Goal: Task Accomplishment & Management: Complete application form

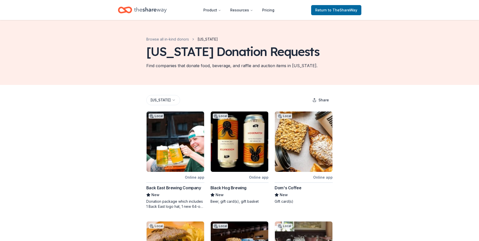
scroll to position [72, 0]
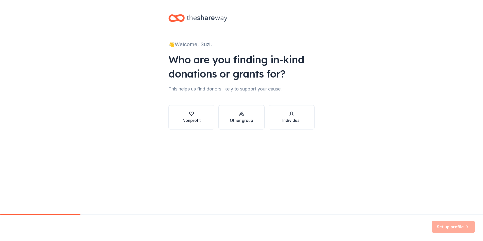
click at [188, 122] on div "Nonprofit" at bounding box center [191, 120] width 18 height 6
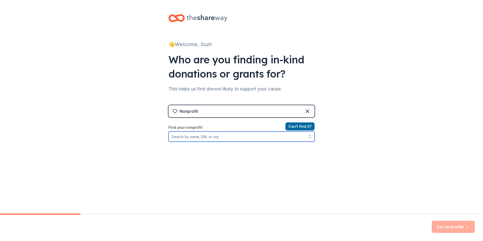
click at [232, 137] on input "Find your nonprofit" at bounding box center [241, 137] width 146 height 10
paste input "237137832"
type input "237137832"
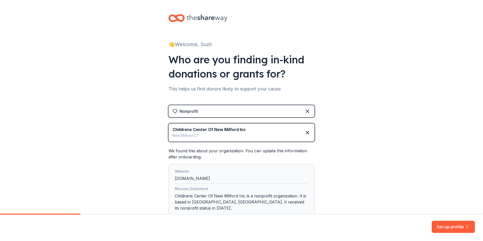
scroll to position [32, 0]
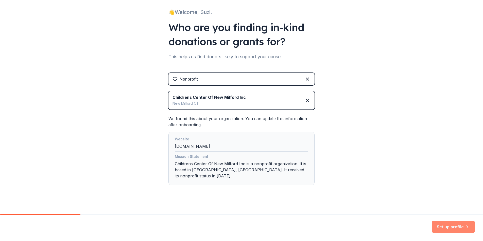
click at [453, 224] on button "Set up profile" at bounding box center [452, 227] width 43 height 12
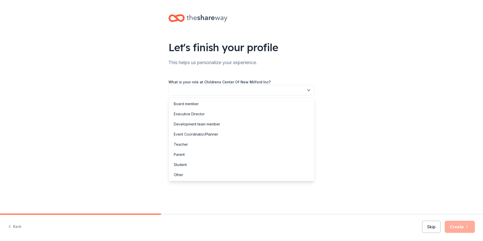
click at [262, 85] on button "button" at bounding box center [241, 90] width 146 height 11
click at [251, 101] on div "Board member" at bounding box center [241, 104] width 143 height 10
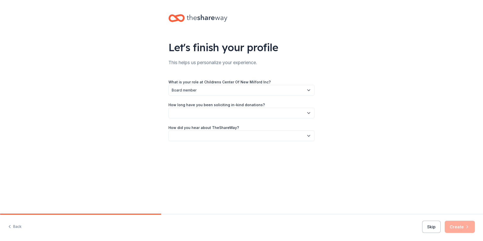
click at [305, 110] on button "button" at bounding box center [241, 113] width 146 height 11
click at [284, 156] on div "More than 5 years" at bounding box center [241, 157] width 143 height 10
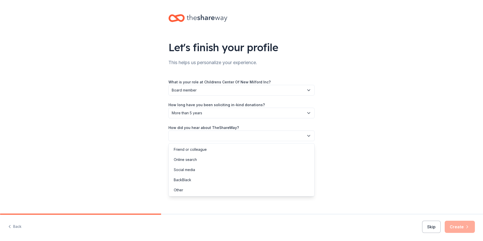
click at [302, 136] on button "button" at bounding box center [241, 136] width 146 height 11
click at [279, 160] on div "Online search" at bounding box center [241, 160] width 143 height 10
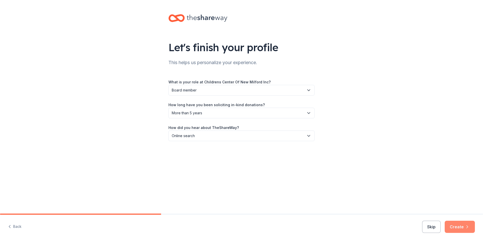
click at [460, 225] on button "Create" at bounding box center [459, 227] width 30 height 12
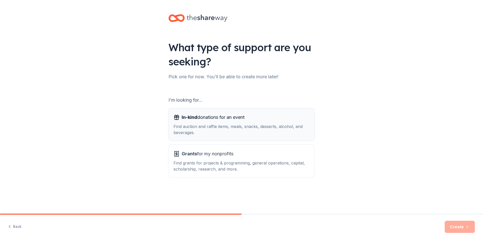
click at [299, 129] on div "Find auction and raffle items, meals, snacks, desserts, alcohol, and beverages." at bounding box center [241, 129] width 136 height 12
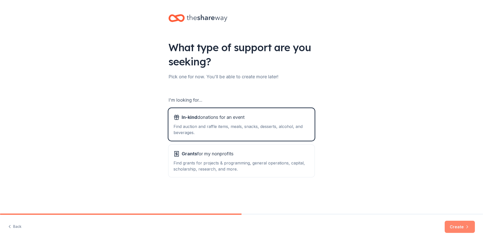
click at [459, 223] on button "Create" at bounding box center [459, 227] width 30 height 12
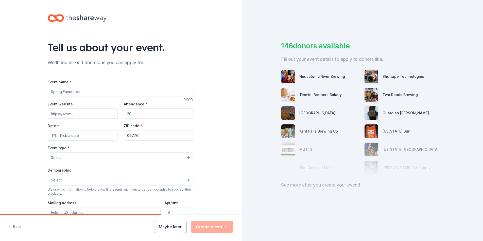
drag, startPoint x: 100, startPoint y: 93, endPoint x: -2, endPoint y: 95, distance: 101.9
click at [0, 95] on html "Tell us about your event. We'll find in-kind donations you can apply for. Event…" at bounding box center [241, 120] width 483 height 241
type input "A"
type input "The Children's Center Annual Fundraising Gala"
click at [87, 112] on input "Event website" at bounding box center [83, 113] width 70 height 10
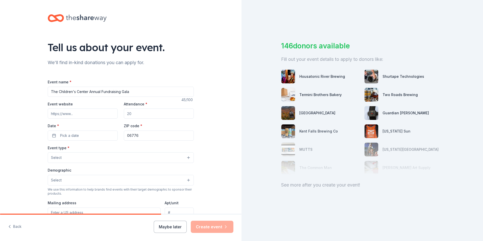
paste input "https://www.childrenscenternm.org/"
type input "https://www.childrenscenternm.org/"
drag, startPoint x: 152, startPoint y: 115, endPoint x: 98, endPoint y: 114, distance: 54.3
click at [98, 114] on div "Event website https://www.childrenscenternm.org/ Attendance * Date * Pick a dat…" at bounding box center [121, 121] width 146 height 40
type input "150"
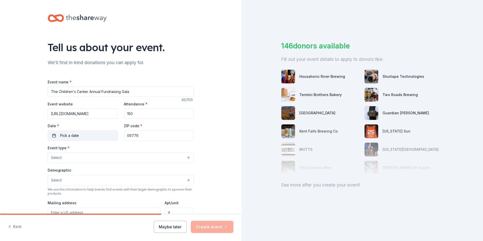
click at [90, 137] on button "Pick a date" at bounding box center [83, 136] width 70 height 10
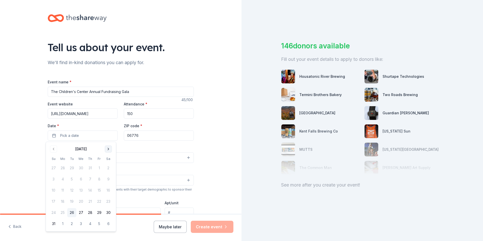
click at [108, 149] on button "Go to next month" at bounding box center [108, 148] width 7 height 7
click at [109, 167] on button "4" at bounding box center [108, 167] width 9 height 9
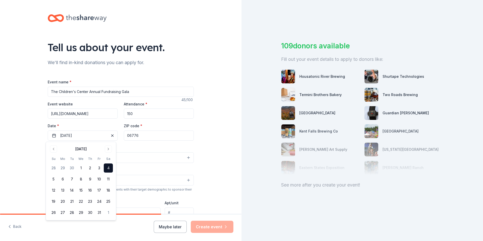
click at [216, 59] on div "Tell us about your event. We'll find in-kind donations you can apply for. Event…" at bounding box center [120, 168] width 241 height 337
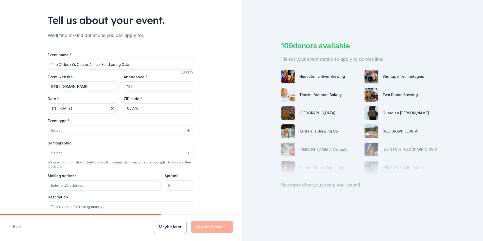
scroll to position [27, 0]
click at [184, 129] on button "Select" at bounding box center [121, 130] width 146 height 11
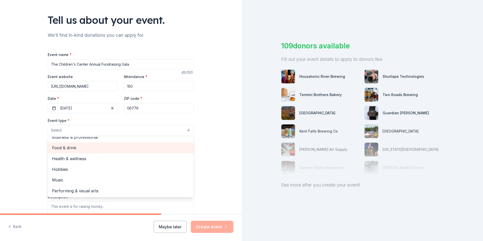
scroll to position [0, 0]
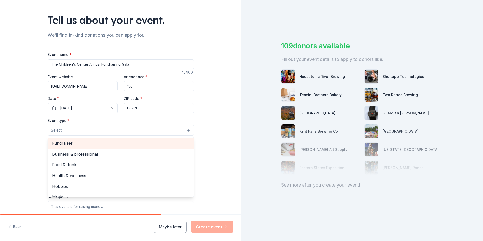
click at [166, 141] on span "Fundraiser" at bounding box center [120, 143] width 137 height 7
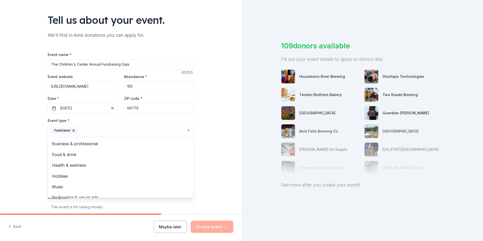
click at [229, 159] on div "Tell us about your event. We'll find in-kind donations you can apply for. Event…" at bounding box center [120, 142] width 241 height 338
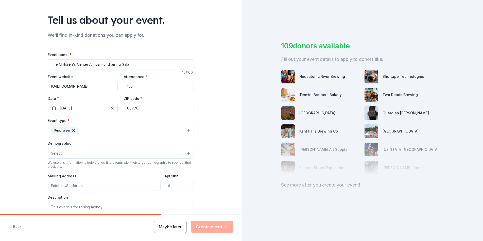
click at [186, 154] on button "Select" at bounding box center [121, 153] width 146 height 11
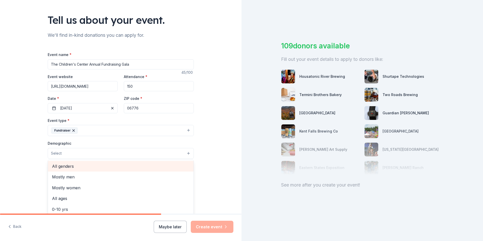
click at [172, 170] on div "All genders" at bounding box center [120, 166] width 145 height 11
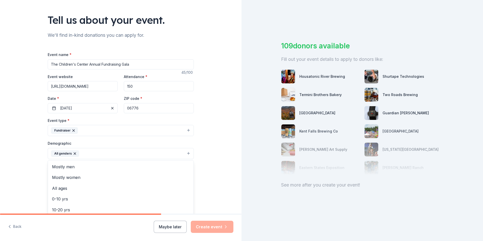
drag, startPoint x: 217, startPoint y: 166, endPoint x: 208, endPoint y: 163, distance: 9.2
click at [208, 163] on div "Tell us about your event. We'll find in-kind donations you can apply for. Event…" at bounding box center [120, 142] width 241 height 338
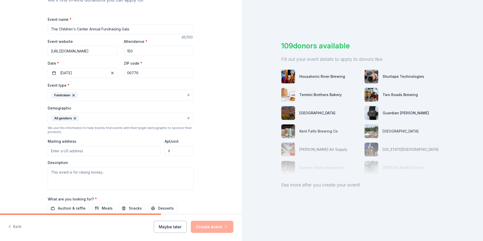
scroll to position [63, 0]
click at [94, 150] on input "Mailing address" at bounding box center [104, 151] width 113 height 10
paste input "11A Aspetuck Ave. New Milford, CT 06776"
type input "11A Aspetuck Avenue, New Milford, CT, 06776"
click at [131, 176] on textarea at bounding box center [121, 178] width 146 height 23
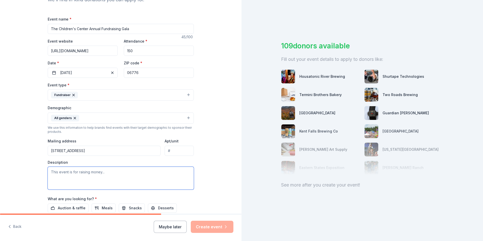
click at [126, 181] on textarea at bounding box center [121, 178] width 146 height 23
paste textarea "For over 50 years, The Children's Center has been a cherished cornerstone of qu…"
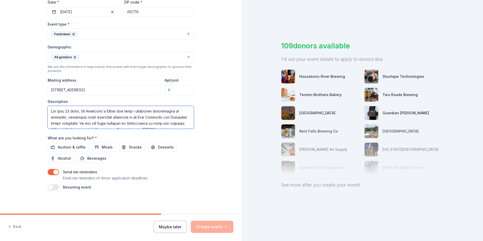
scroll to position [125, 0]
type textarea "For over 50 years, The Children's Center has been a cherished cornerstone of qu…"
click at [74, 146] on span "Auction & raffle" at bounding box center [72, 146] width 28 height 6
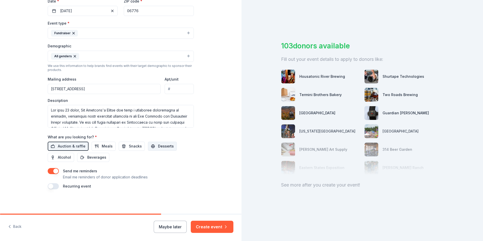
click at [158, 146] on span "Desserts" at bounding box center [166, 146] width 16 height 6
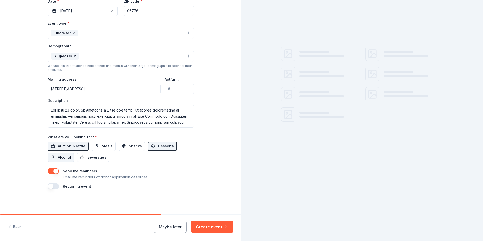
click at [62, 157] on span "Alcohol" at bounding box center [64, 157] width 13 height 6
click at [64, 157] on span "Alcohol" at bounding box center [64, 157] width 13 height 6
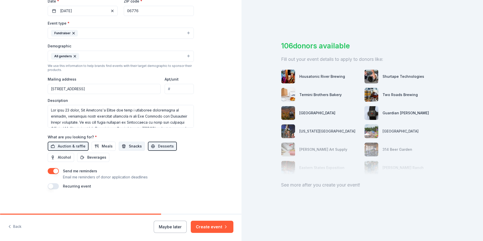
click at [129, 147] on span "Snacks" at bounding box center [135, 146] width 13 height 6
click at [225, 222] on button "Create event" at bounding box center [212, 227] width 43 height 12
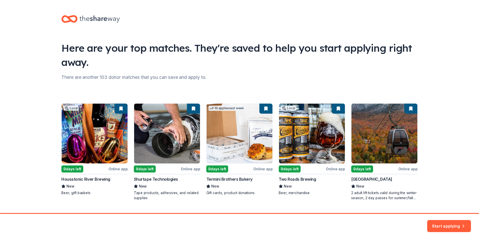
scroll to position [12, 0]
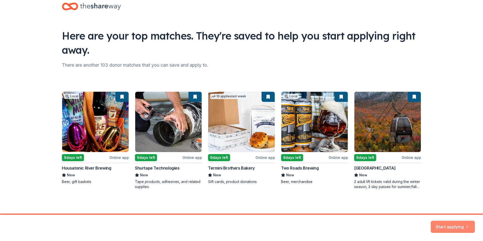
click at [455, 222] on button "Start applying" at bounding box center [452, 224] width 44 height 12
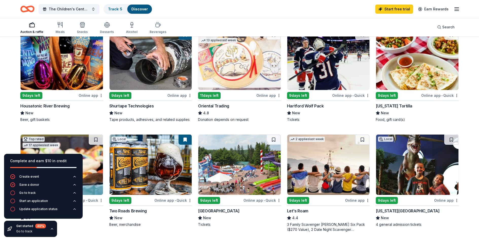
scroll to position [63, 0]
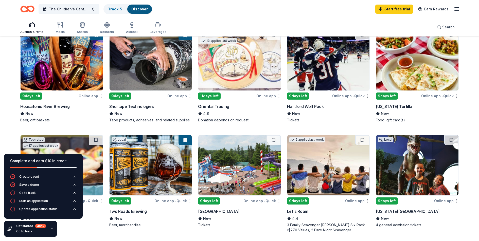
click at [89, 94] on div "Online app" at bounding box center [91, 96] width 25 height 6
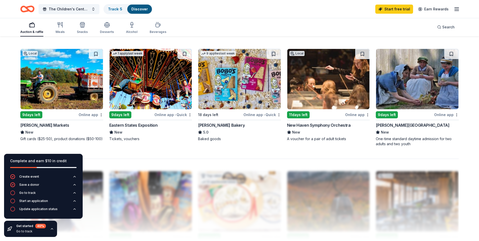
scroll to position [370, 0]
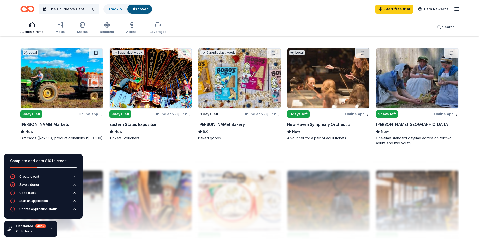
click at [94, 114] on div "Online app" at bounding box center [91, 114] width 25 height 6
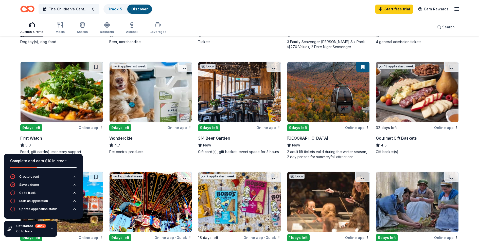
scroll to position [247, 0]
click at [349, 128] on div "Online app" at bounding box center [357, 127] width 25 height 6
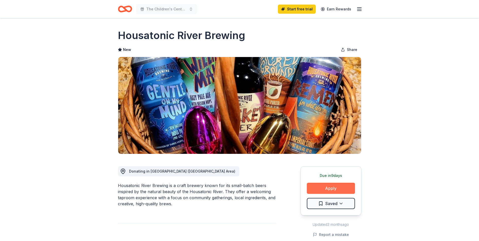
click at [338, 189] on button "Apply" at bounding box center [331, 188] width 48 height 11
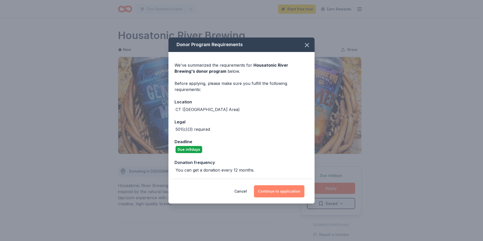
click at [289, 193] on button "Continue to application" at bounding box center [279, 191] width 50 height 12
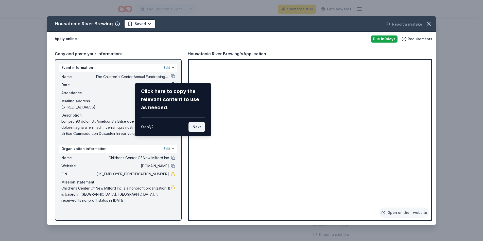
click at [198, 128] on button "Next" at bounding box center [196, 127] width 16 height 10
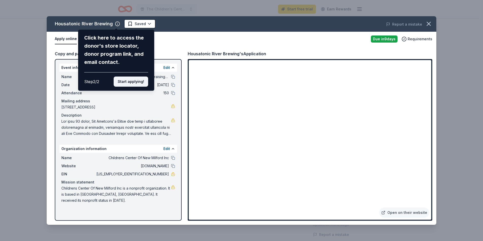
click at [138, 83] on button "Start applying!" at bounding box center [131, 82] width 34 height 10
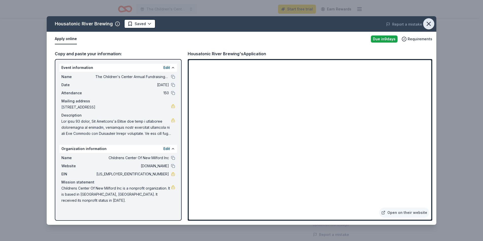
click at [426, 25] on icon "button" at bounding box center [428, 23] width 7 height 7
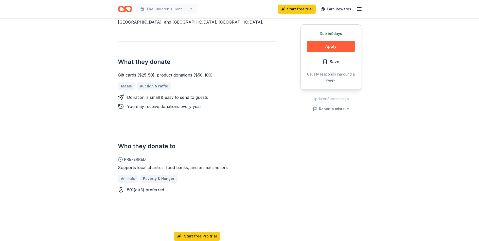
scroll to position [177, 0]
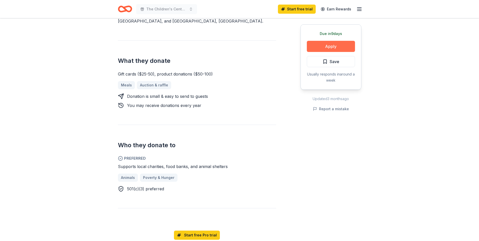
click at [338, 48] on button "Apply" at bounding box center [331, 46] width 48 height 11
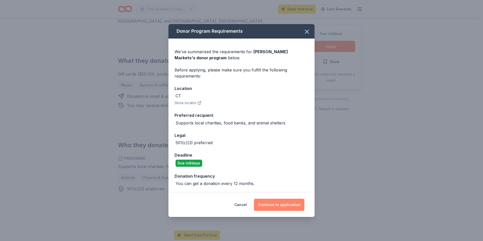
click at [292, 206] on button "Continue to application" at bounding box center [279, 205] width 50 height 12
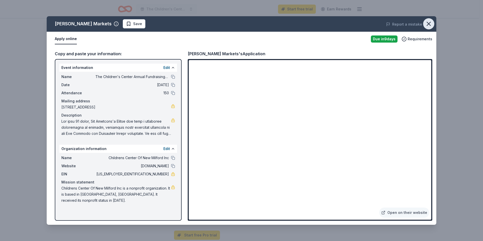
click at [430, 24] on icon "button" at bounding box center [428, 23] width 7 height 7
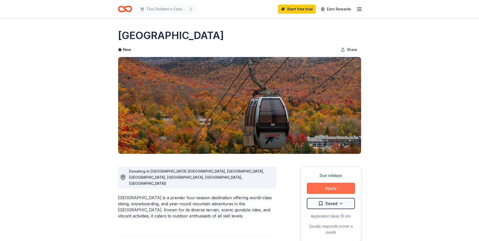
click at [328, 187] on button "Apply" at bounding box center [331, 188] width 48 height 11
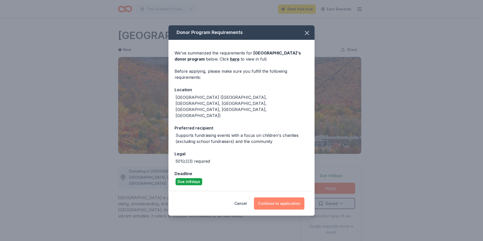
click at [283, 197] on button "Continue to application" at bounding box center [279, 203] width 50 height 12
